Goal: Information Seeking & Learning: Learn about a topic

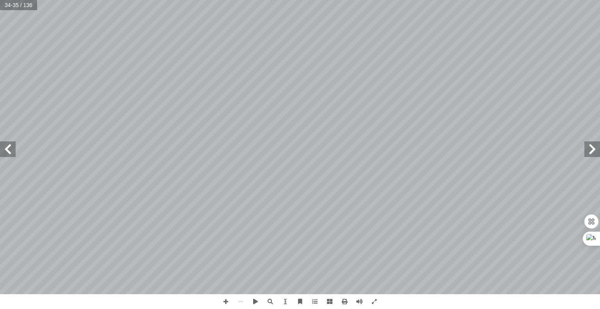
click at [589, 147] on span at bounding box center [592, 149] width 16 height 16
